Goal: Find specific page/section: Find specific page/section

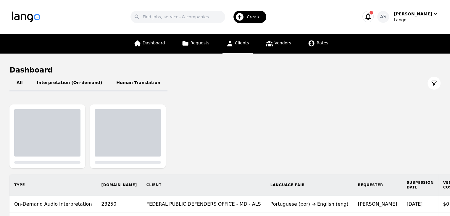
click at [235, 43] on span "Clients" at bounding box center [242, 43] width 14 height 5
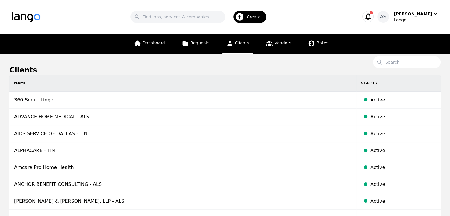
click at [239, 47] on link "Clients" at bounding box center [237, 44] width 30 height 20
click at [401, 65] on input "Search" at bounding box center [406, 62] width 67 height 12
paste input "[GEOGRAPHIC_DATA] OBESITY SURGERY CENTER"
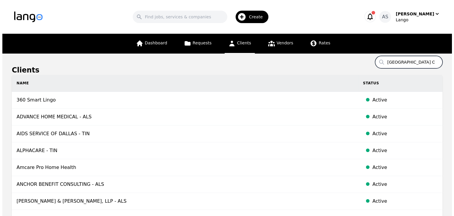
scroll to position [0, 43]
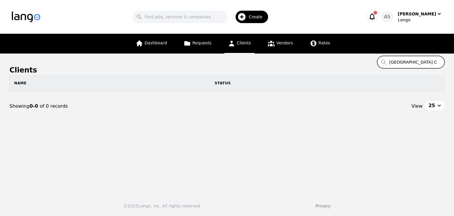
drag, startPoint x: 430, startPoint y: 62, endPoint x: 422, endPoint y: 61, distance: 8.0
click at [422, 61] on input "[GEOGRAPHIC_DATA] OBESITY SURGERY CENTER" at bounding box center [410, 62] width 67 height 12
drag, startPoint x: 426, startPoint y: 64, endPoint x: 380, endPoint y: 66, distance: 46.2
click at [380, 66] on section "Clients Search LONG ISLAND Name Status Showing 0-0 of 0 records View 25" at bounding box center [226, 92] width 435 height 55
paste input "FRANKLIN COUNTY BOARD OF DD"
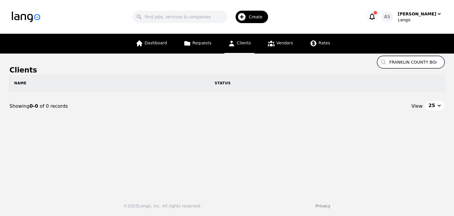
scroll to position [0, 21]
type input "FRANKLIN COUNTY BOARD OF DD"
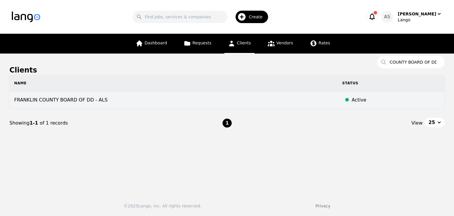
click at [160, 99] on td "FRANKLIN COUNTY BOARD OF DD - ALS" at bounding box center [173, 100] width 328 height 17
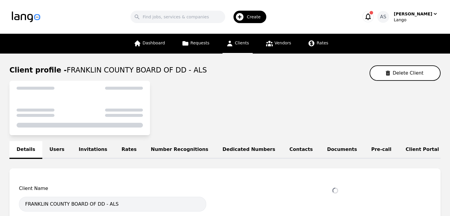
select select "active"
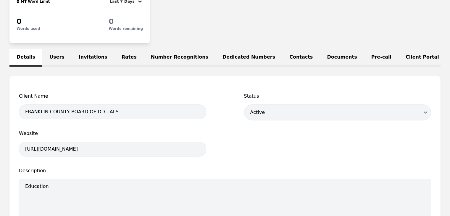
click at [53, 54] on link "Users" at bounding box center [56, 58] width 29 height 18
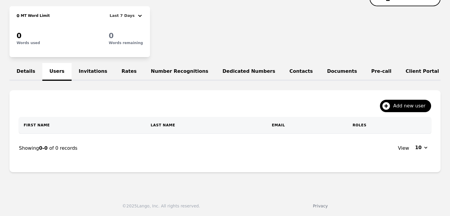
scroll to position [89, 0]
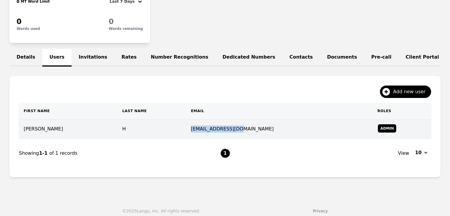
copy td "[EMAIL_ADDRESS][DOMAIN_NAME]"
drag, startPoint x: 199, startPoint y: 134, endPoint x: 264, endPoint y: 127, distance: 66.1
click at [264, 127] on td "[EMAIL_ADDRESS][DOMAIN_NAME]" at bounding box center [279, 129] width 186 height 19
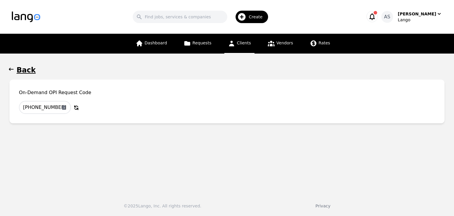
click at [9, 63] on main "Back On-Demand OPI Request Code [PHONE_NUMBER] Copy to Clipboard Why Regenerate…" at bounding box center [227, 121] width 454 height 135
click at [12, 68] on icon "button" at bounding box center [11, 69] width 6 height 6
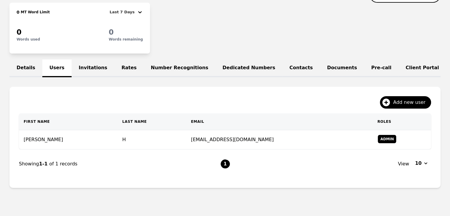
scroll to position [82, 0]
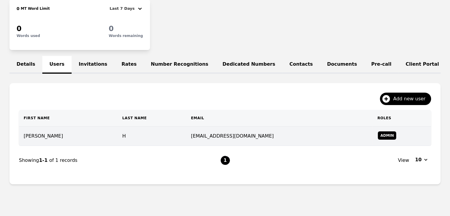
click at [174, 143] on td "H" at bounding box center [151, 136] width 69 height 19
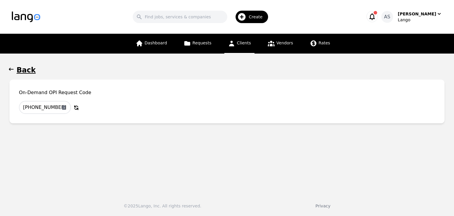
click at [10, 66] on span "button" at bounding box center [11, 69] width 6 height 9
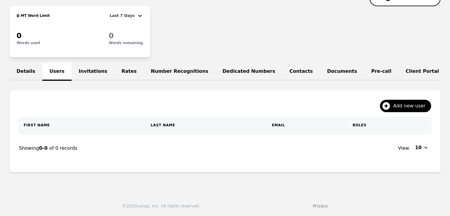
scroll to position [82, 0]
